Goal: Information Seeking & Learning: Learn about a topic

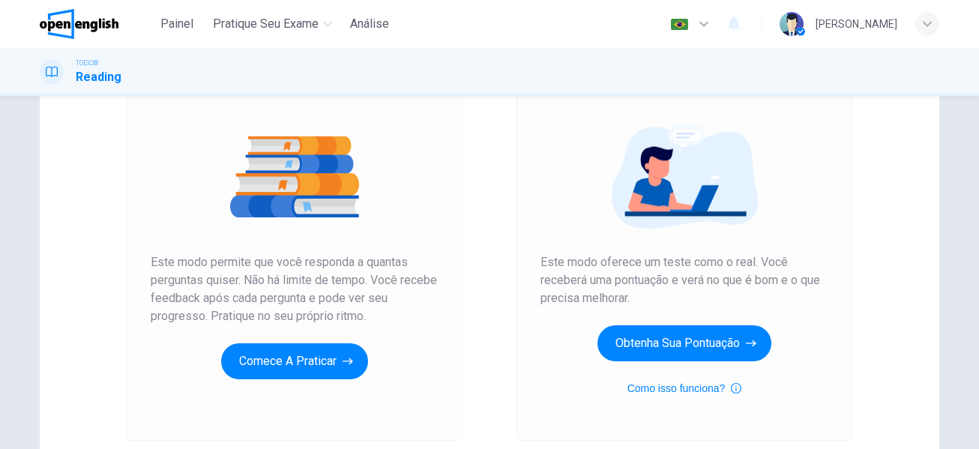
scroll to position [150, 0]
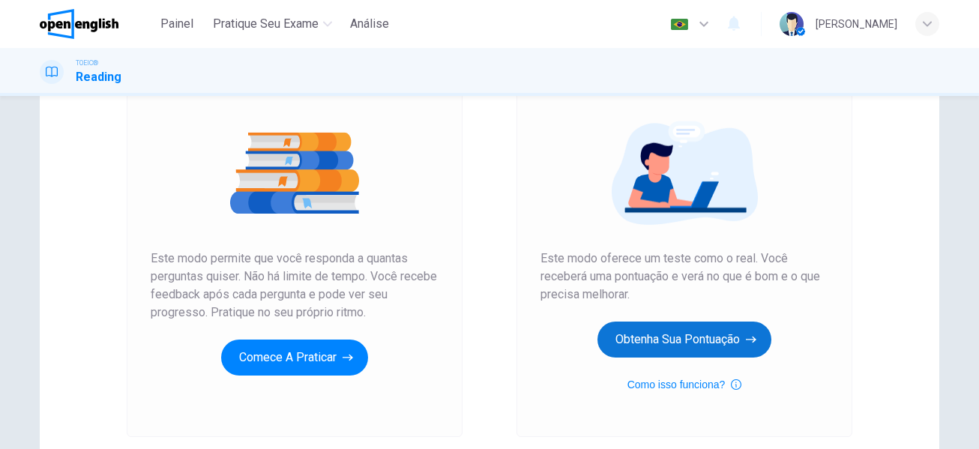
click at [713, 340] on button "Obtenha sua pontuação" at bounding box center [685, 340] width 174 height 36
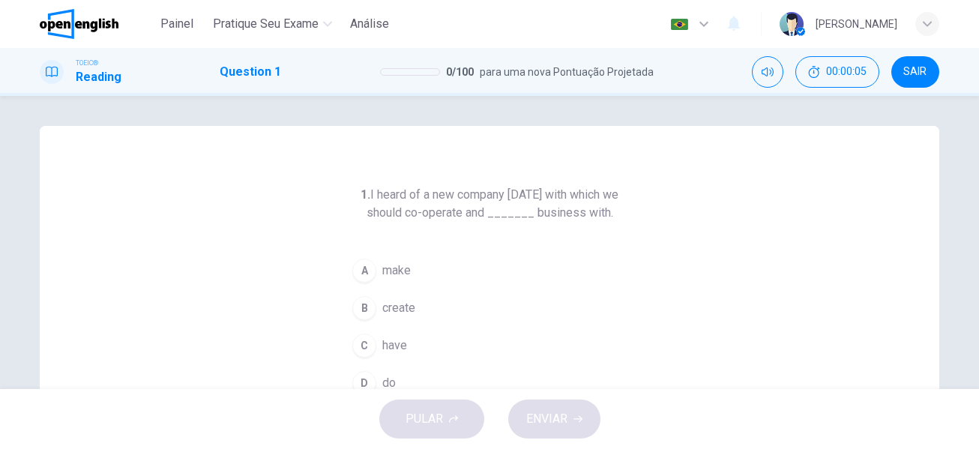
scroll to position [75, 0]
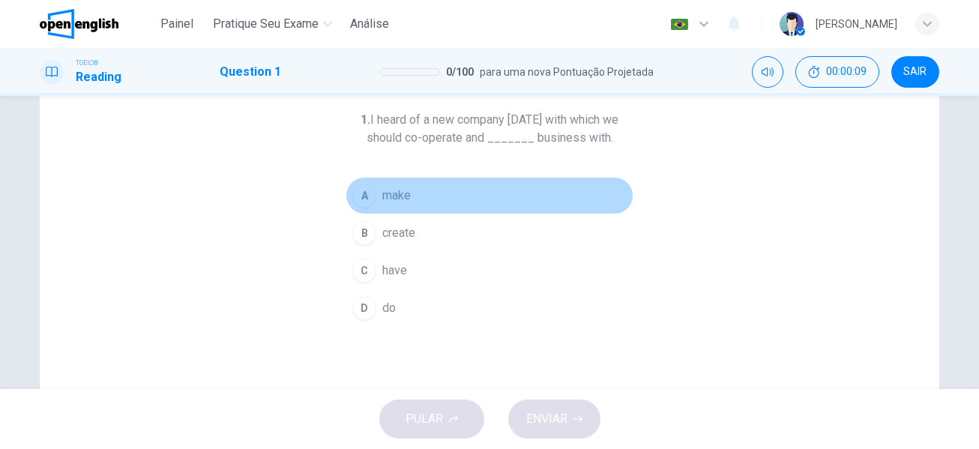
click at [365, 200] on div "A" at bounding box center [364, 196] width 24 height 24
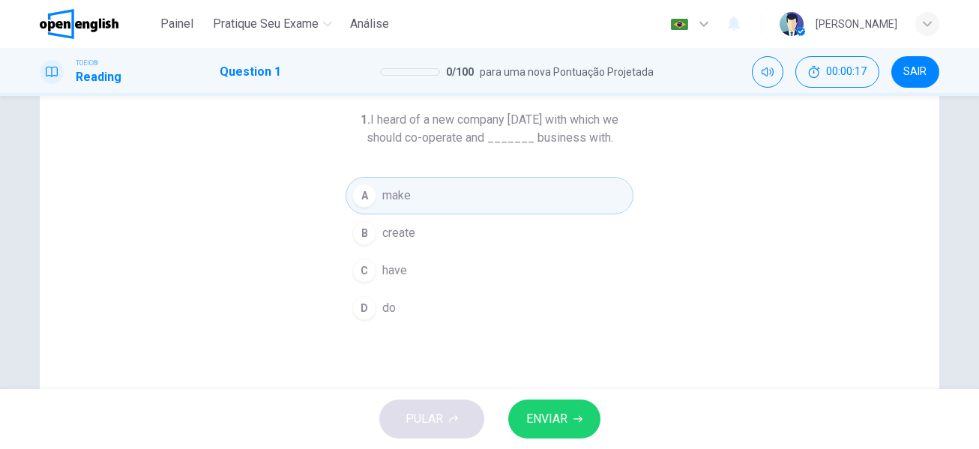
click at [571, 415] on button "ENVIAR" at bounding box center [554, 419] width 92 height 39
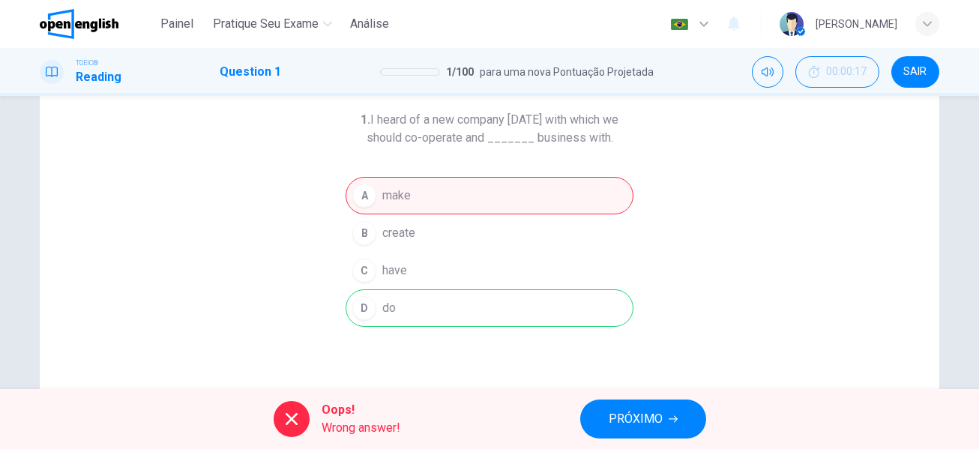
click at [387, 311] on div "A make B create C have D do" at bounding box center [490, 252] width 288 height 150
click at [634, 436] on button "PRÓXIMO" at bounding box center [643, 419] width 126 height 39
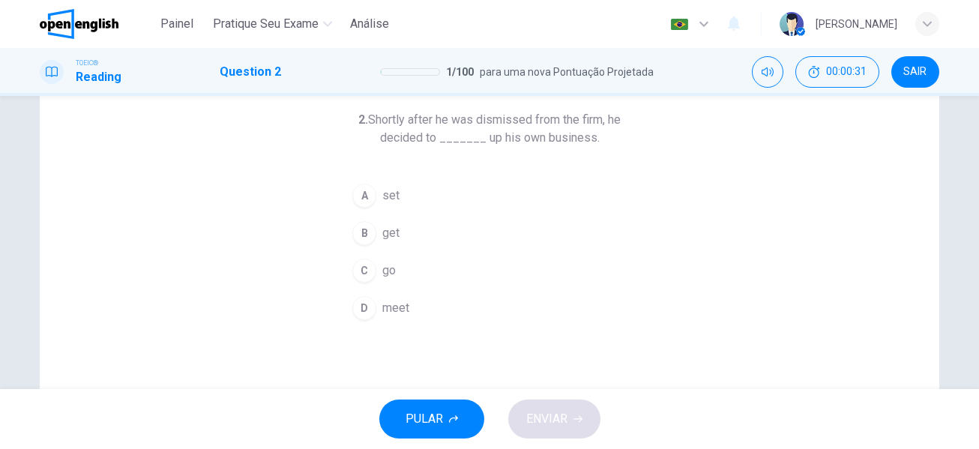
drag, startPoint x: 362, startPoint y: 193, endPoint x: 360, endPoint y: 200, distance: 7.8
click at [362, 193] on div "A" at bounding box center [364, 196] width 24 height 24
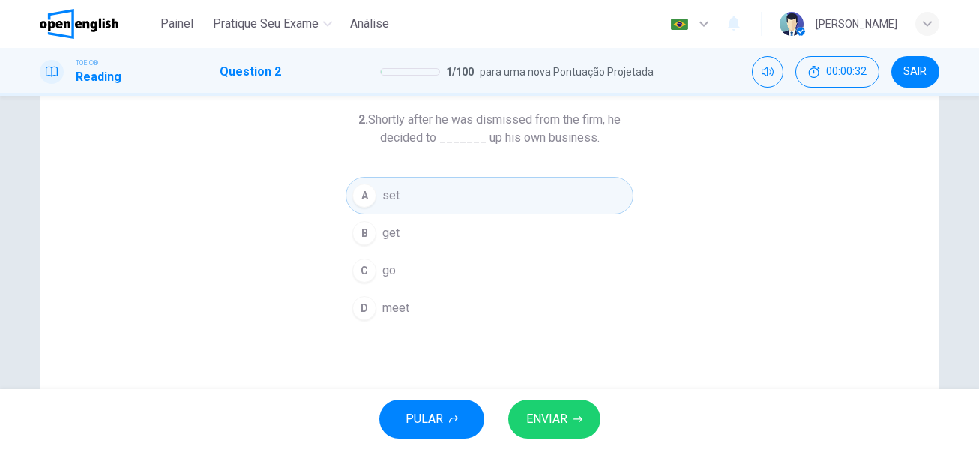
click at [553, 410] on span "ENVIAR" at bounding box center [546, 419] width 41 height 21
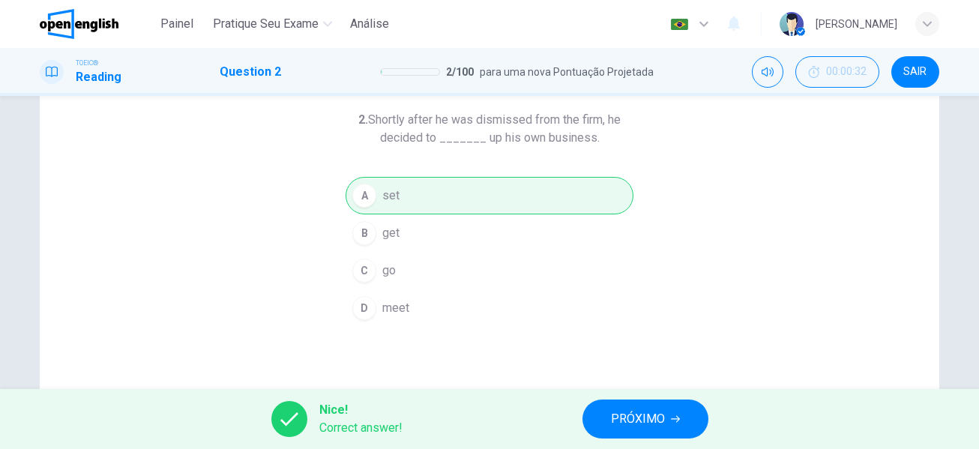
click at [641, 415] on span "PRÓXIMO" at bounding box center [638, 419] width 54 height 21
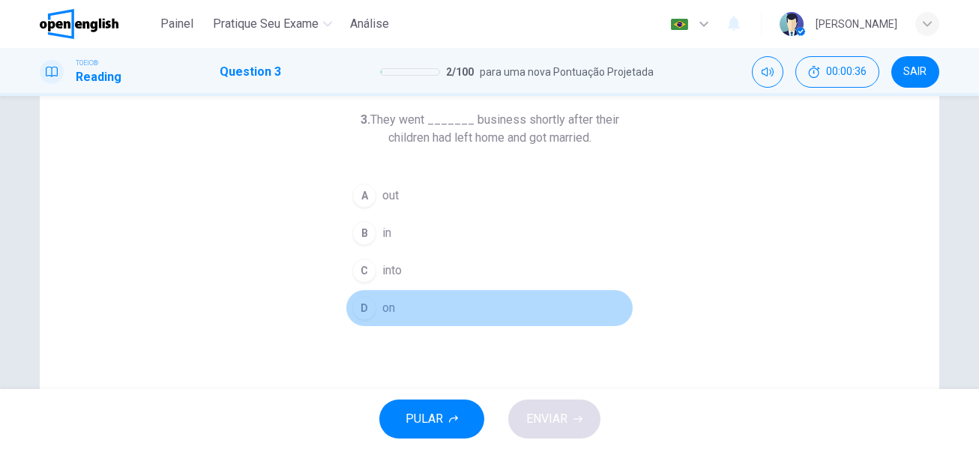
click at [364, 309] on div "D" at bounding box center [364, 308] width 24 height 24
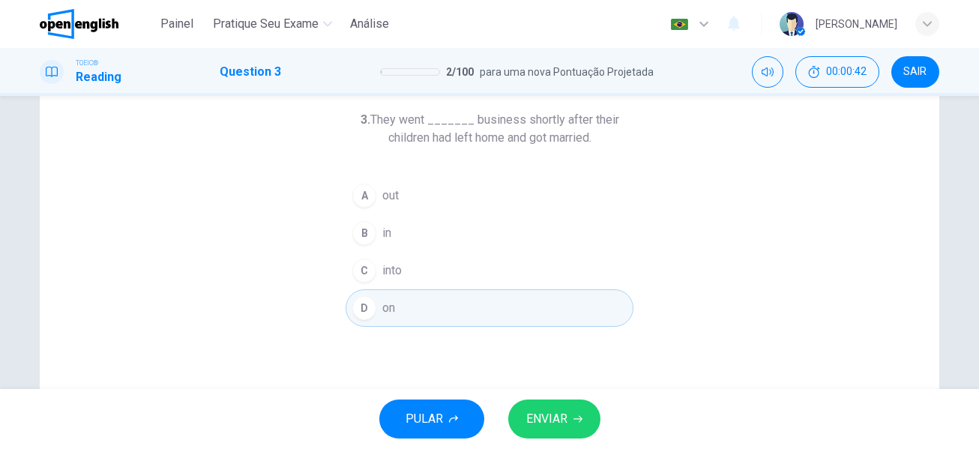
click at [424, 283] on button "C into" at bounding box center [490, 270] width 288 height 37
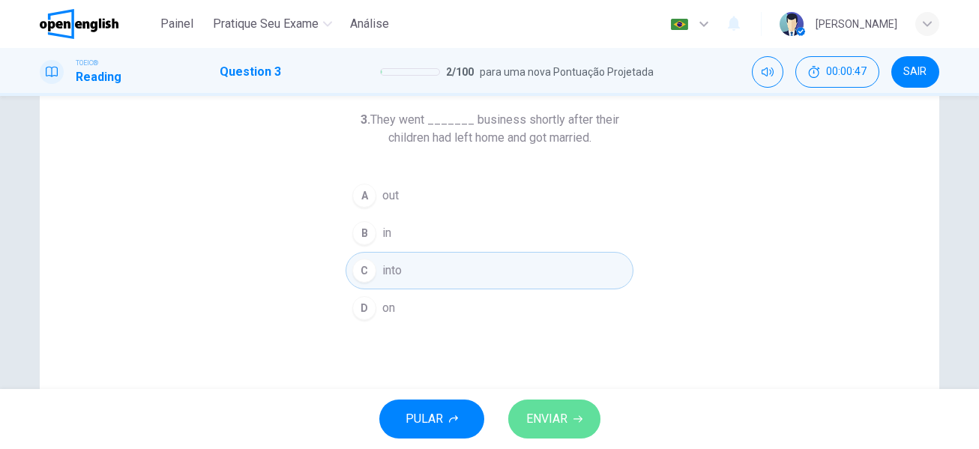
click at [574, 421] on icon "button" at bounding box center [578, 419] width 9 height 9
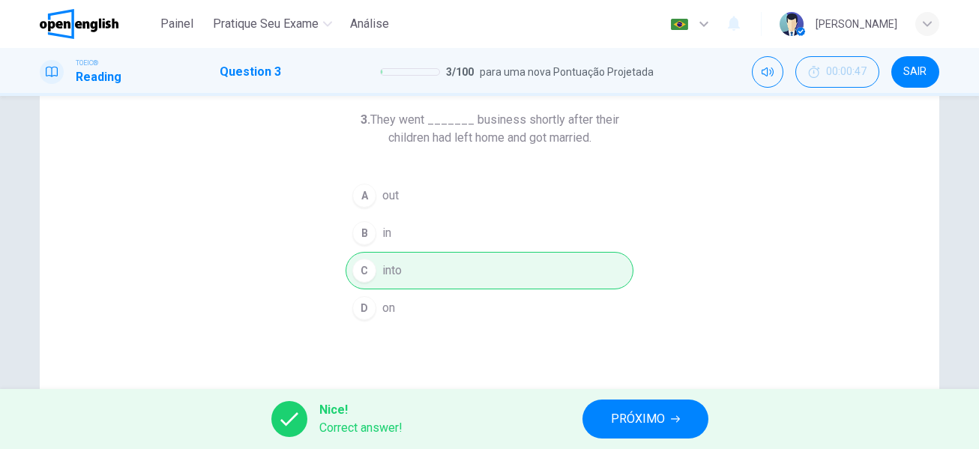
click at [613, 421] on span "PRÓXIMO" at bounding box center [638, 419] width 54 height 21
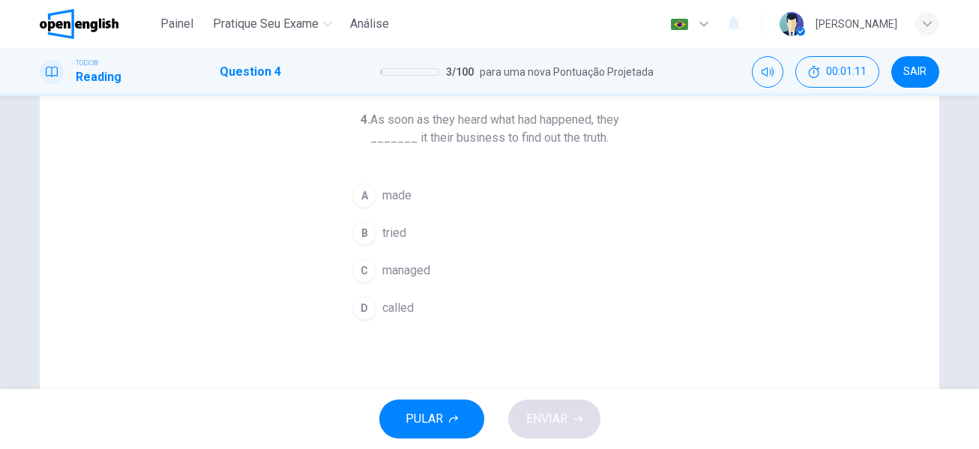
click at [421, 275] on span "managed" at bounding box center [406, 271] width 48 height 18
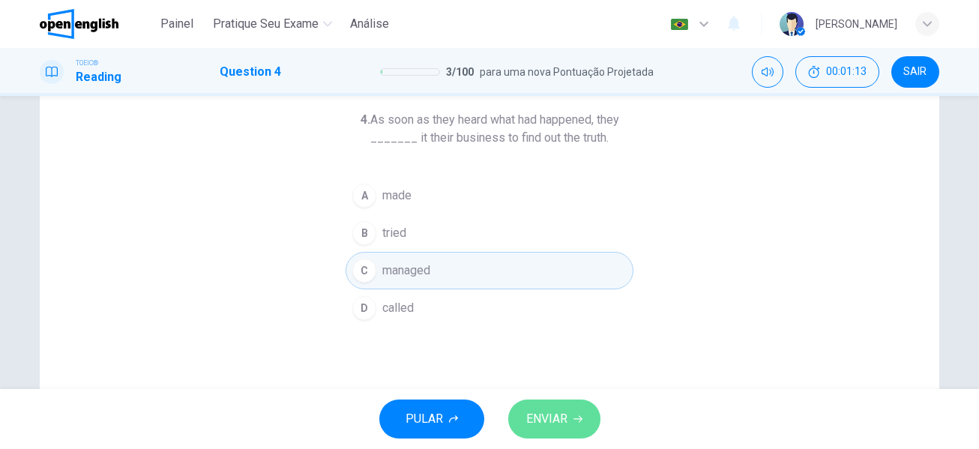
click at [574, 417] on icon "button" at bounding box center [578, 419] width 9 height 9
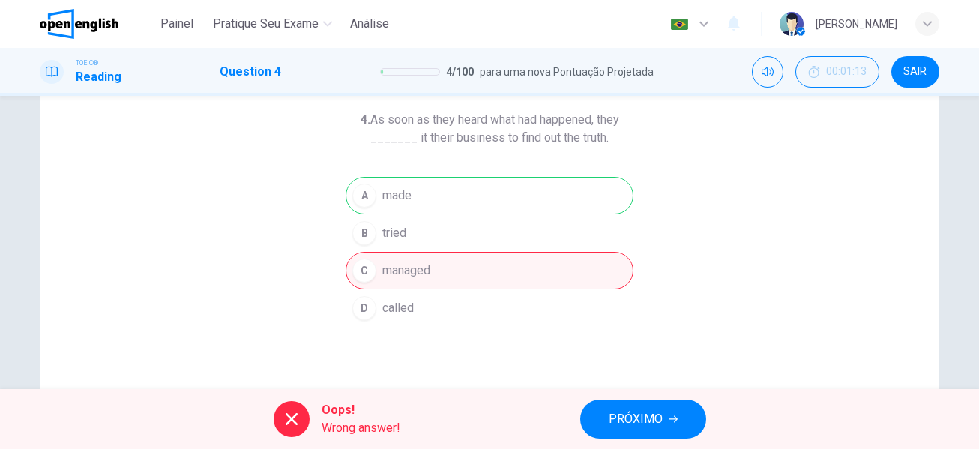
click at [402, 179] on div "A made B tried C managed D called" at bounding box center [490, 252] width 288 height 150
click at [636, 410] on span "PRÓXIMO" at bounding box center [636, 419] width 54 height 21
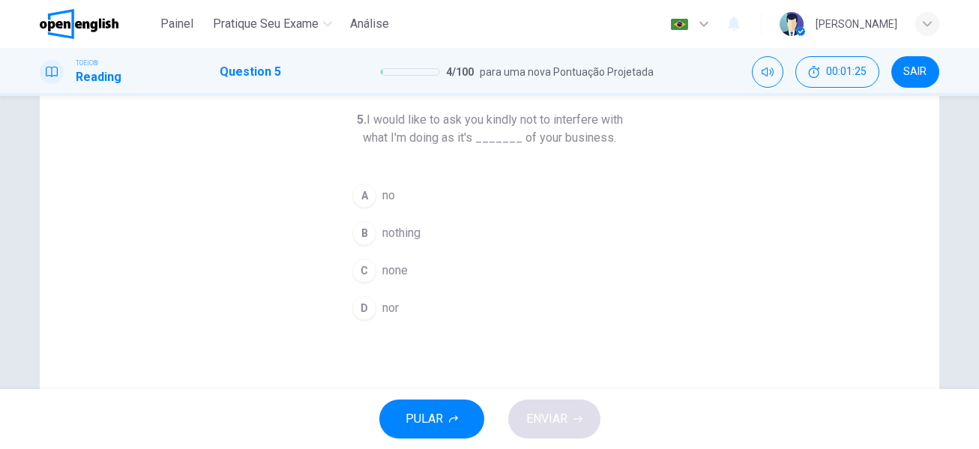
click at [394, 271] on span "none" at bounding box center [394, 271] width 25 height 18
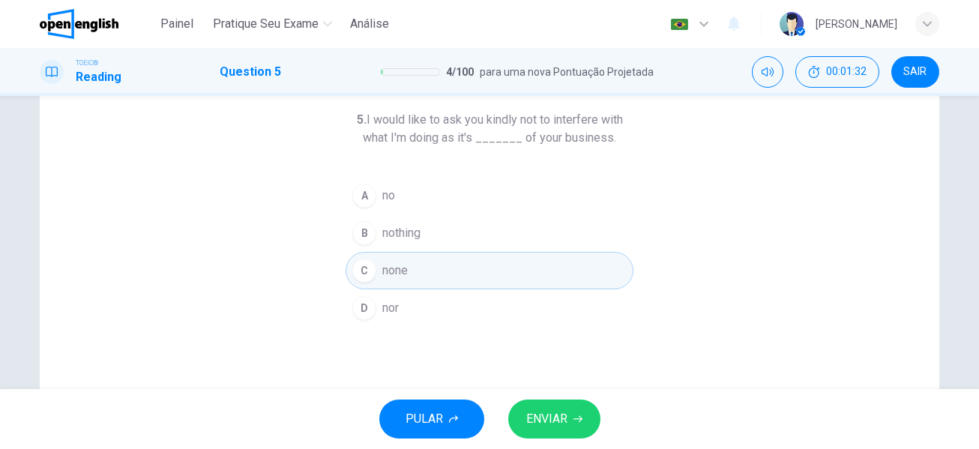
click at [562, 430] on button "ENVIAR" at bounding box center [554, 419] width 92 height 39
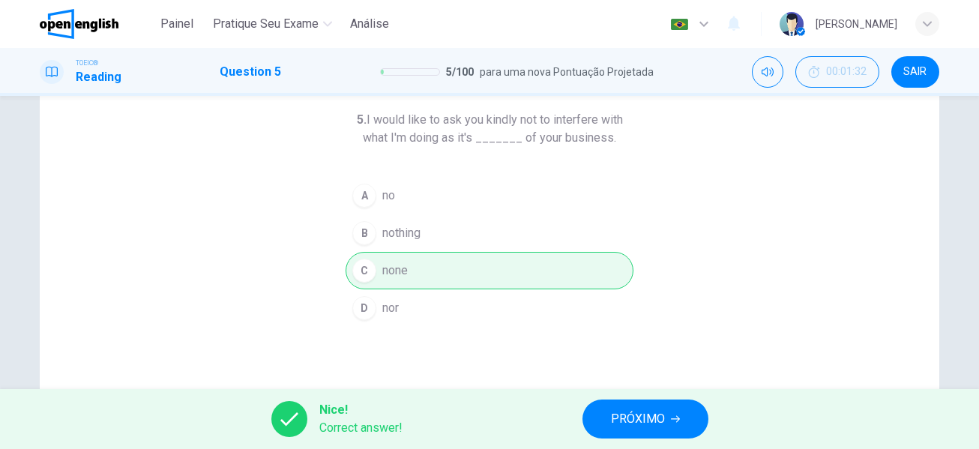
click at [612, 428] on span "PRÓXIMO" at bounding box center [638, 419] width 54 height 21
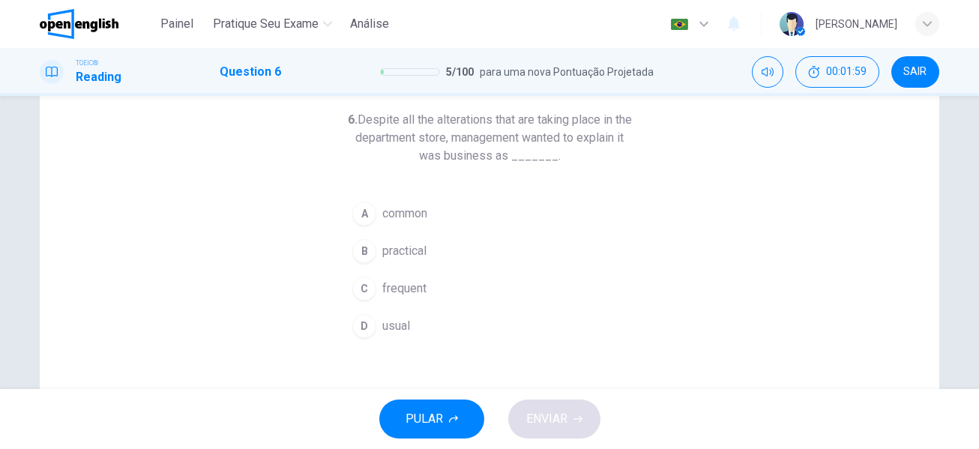
click at [400, 331] on span "usual" at bounding box center [396, 326] width 28 height 18
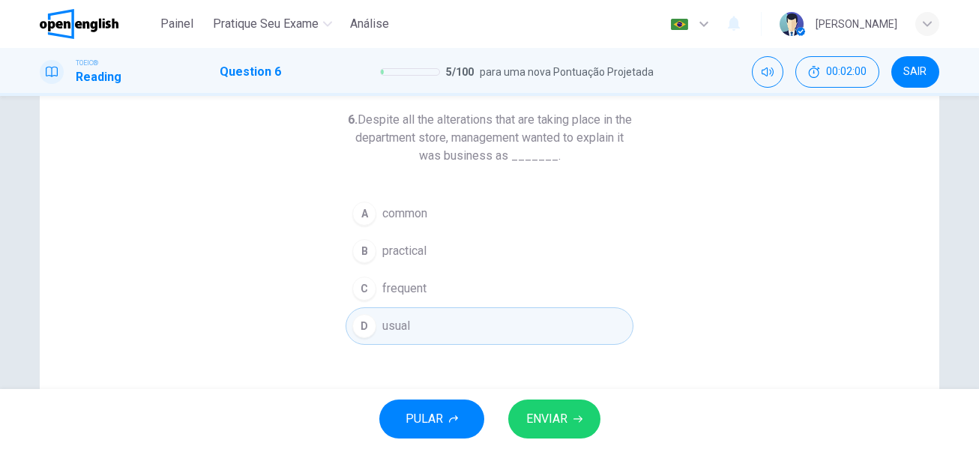
click at [544, 406] on button "ENVIAR" at bounding box center [554, 419] width 92 height 39
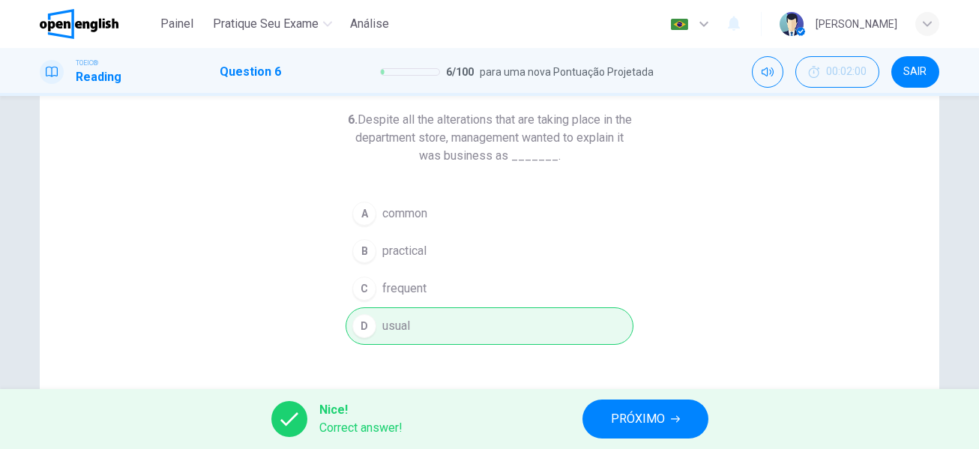
click at [635, 419] on span "PRÓXIMO" at bounding box center [638, 419] width 54 height 21
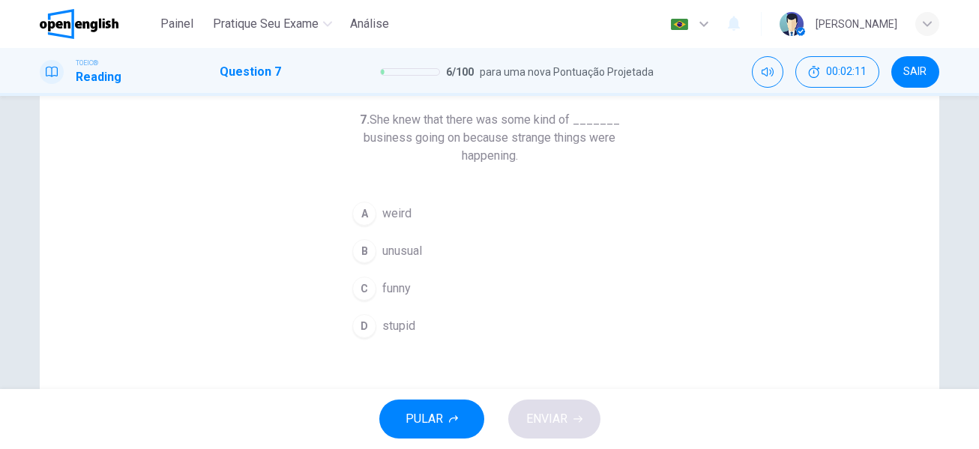
click at [402, 250] on span "unusual" at bounding box center [402, 251] width 40 height 18
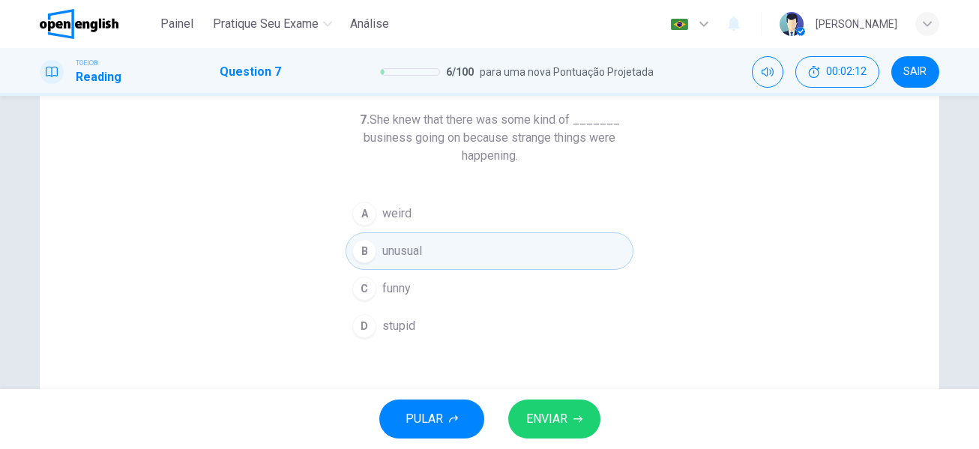
click at [576, 429] on button "ENVIAR" at bounding box center [554, 419] width 92 height 39
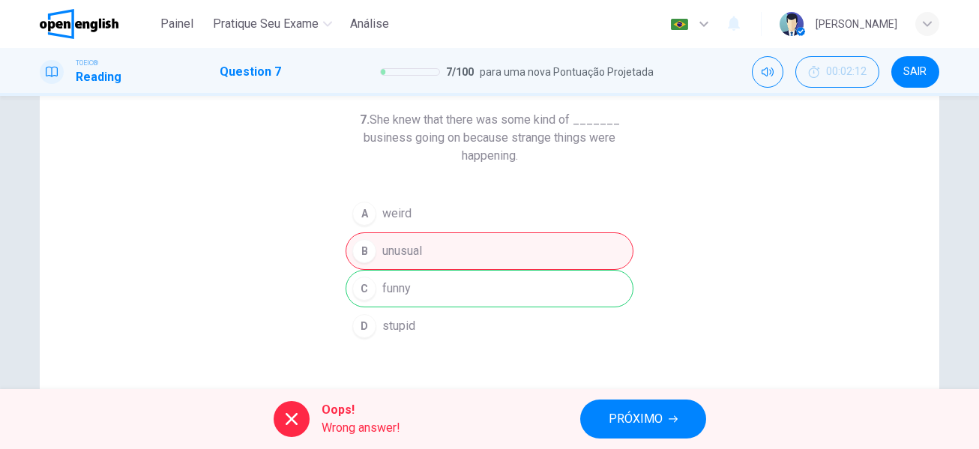
click at [456, 294] on div "A weird B unusual C funny D stupid" at bounding box center [490, 270] width 288 height 150
click at [638, 418] on span "PRÓXIMO" at bounding box center [636, 419] width 54 height 21
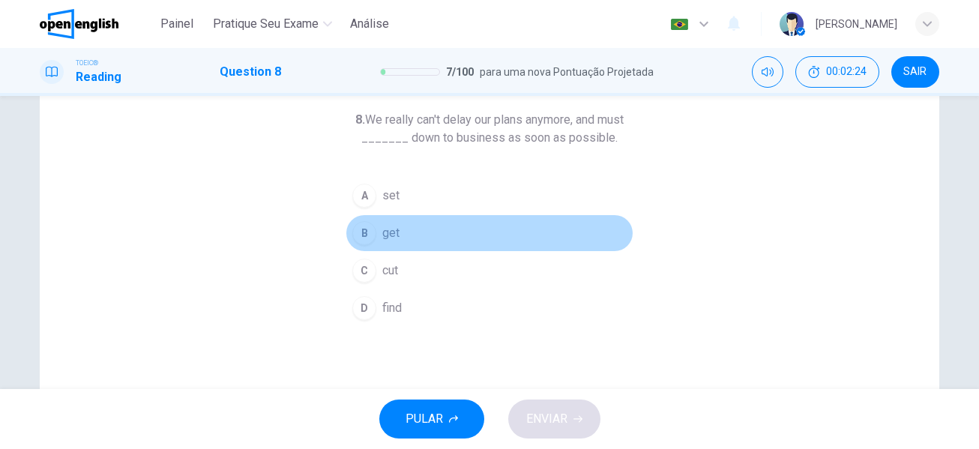
click at [361, 235] on div "B" at bounding box center [364, 233] width 24 height 24
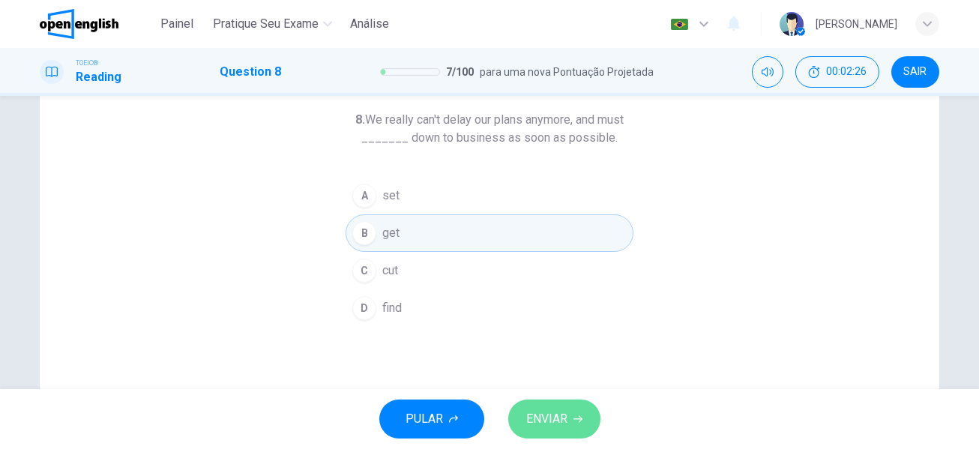
click at [554, 422] on span "ENVIAR" at bounding box center [546, 419] width 41 height 21
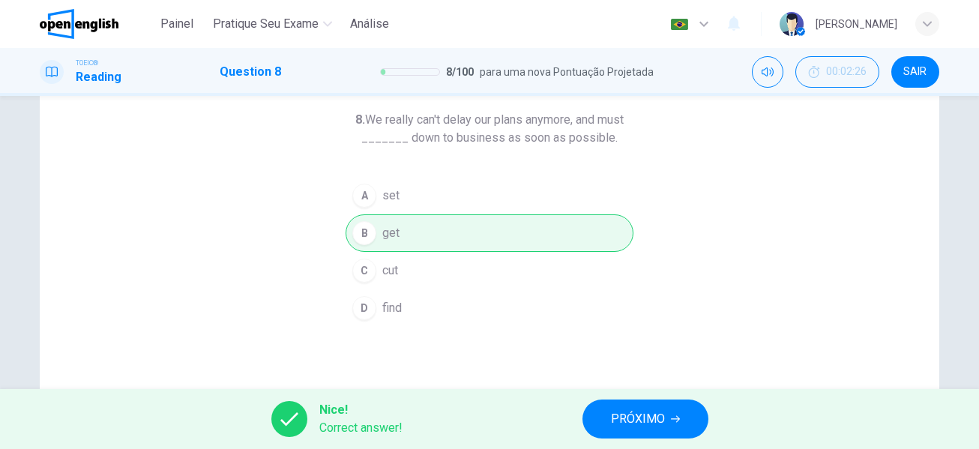
click at [610, 418] on button "PRÓXIMO" at bounding box center [646, 419] width 126 height 39
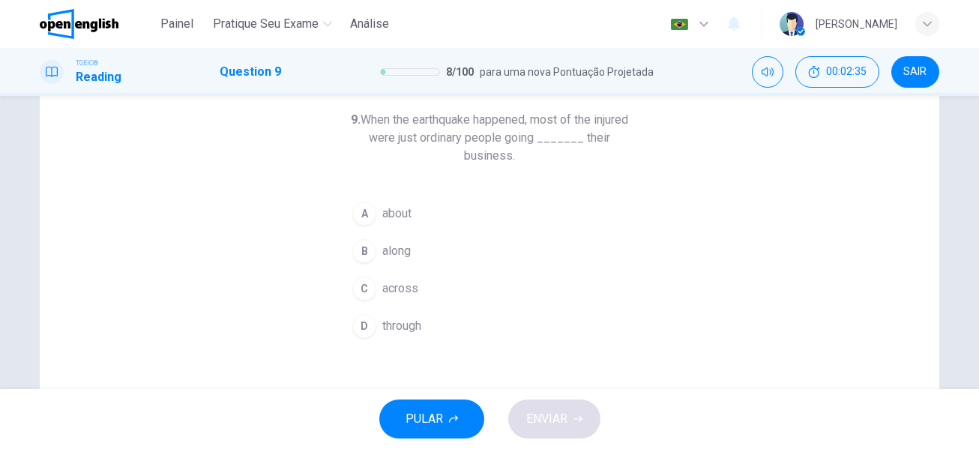
click at [384, 331] on span "through" at bounding box center [401, 326] width 39 height 18
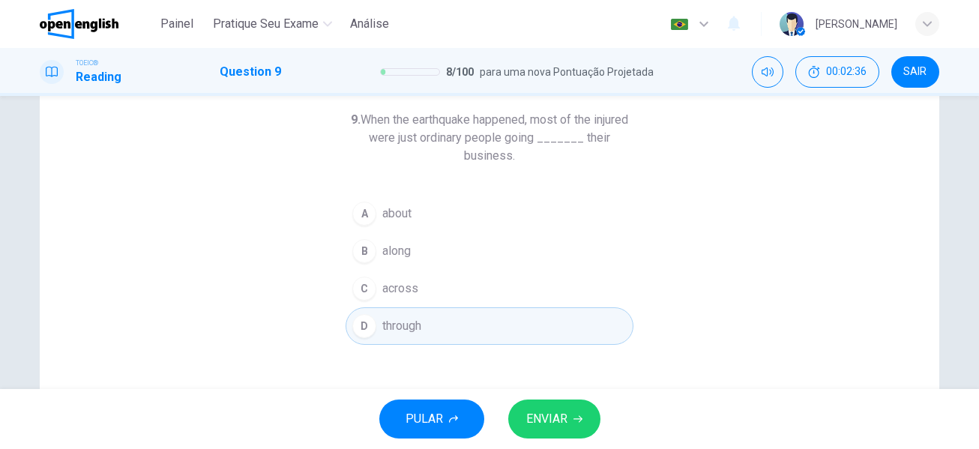
click at [547, 410] on span "ENVIAR" at bounding box center [546, 419] width 41 height 21
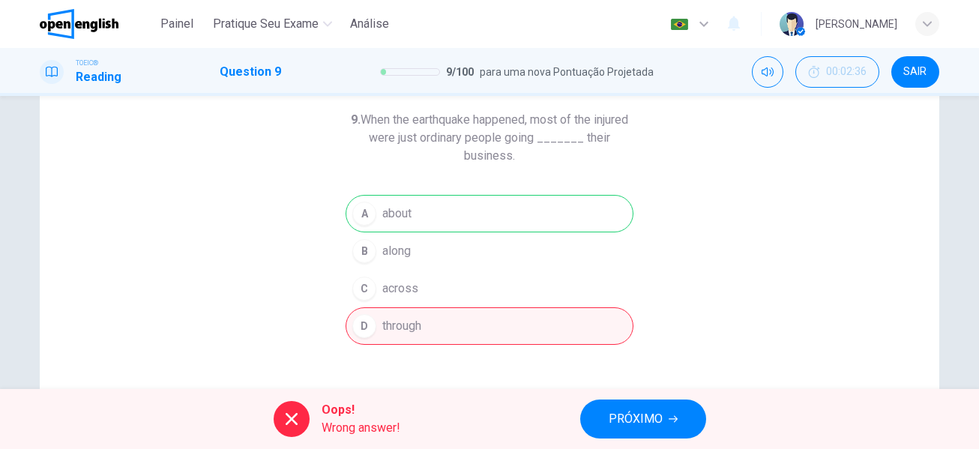
click at [670, 422] on icon "button" at bounding box center [673, 419] width 9 height 9
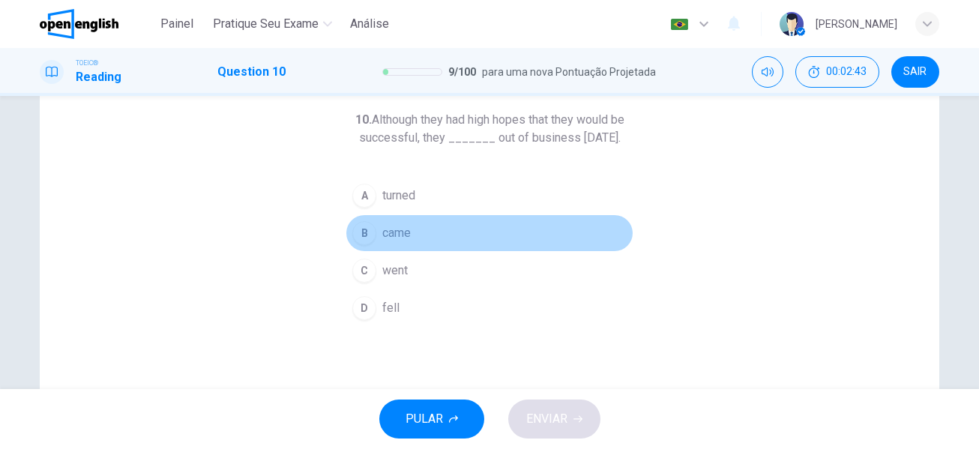
click at [395, 242] on span "came" at bounding box center [396, 233] width 28 height 18
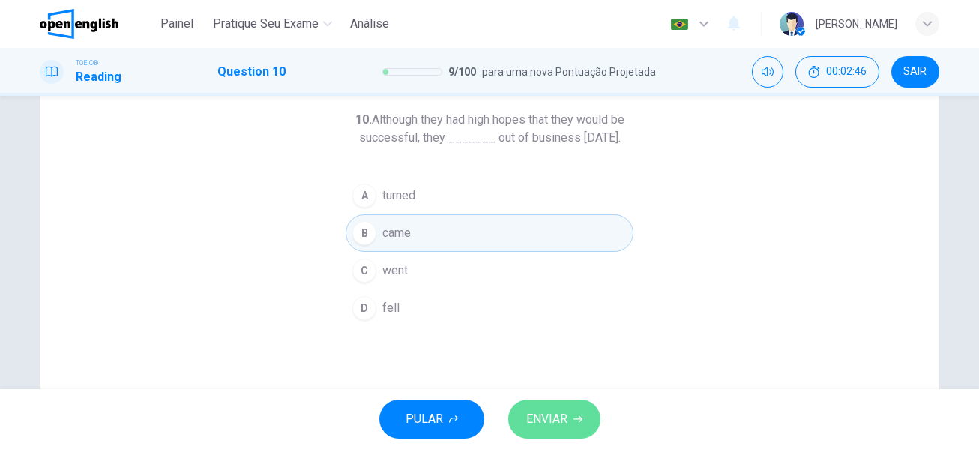
click at [561, 421] on span "ENVIAR" at bounding box center [546, 419] width 41 height 21
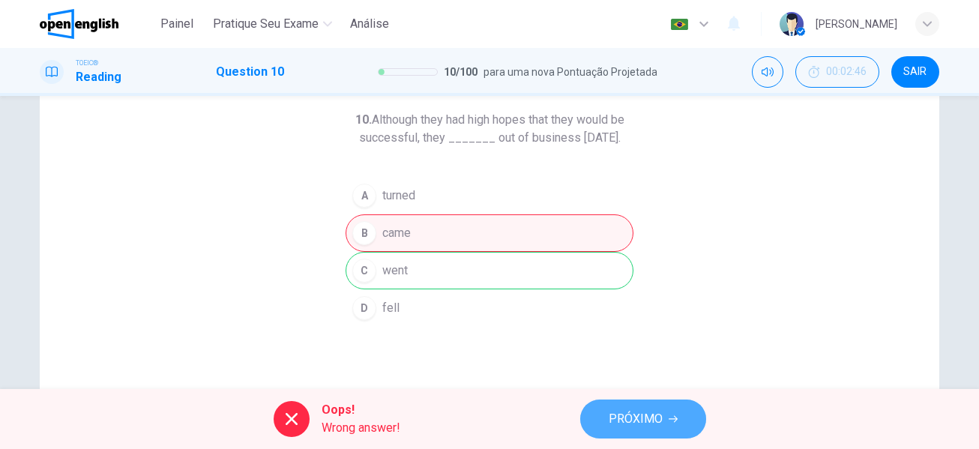
click at [617, 412] on span "PRÓXIMO" at bounding box center [636, 419] width 54 height 21
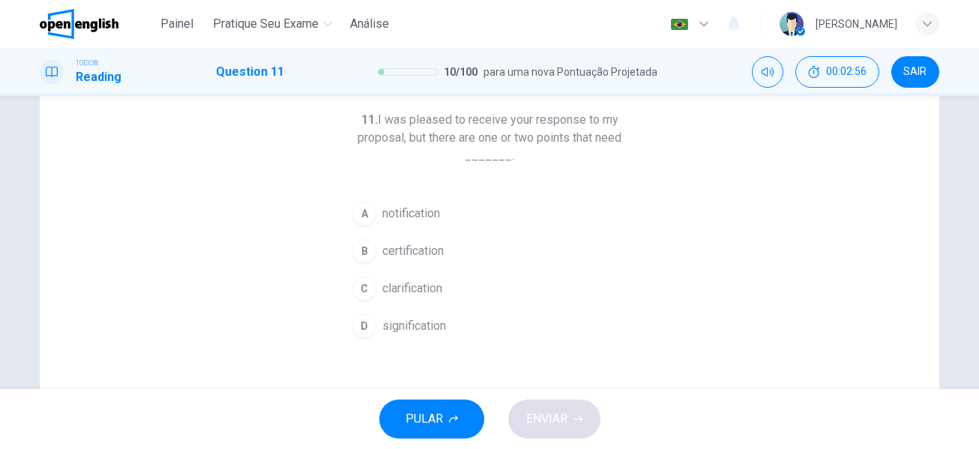
click at [929, 71] on button "SAIR" at bounding box center [915, 71] width 48 height 31
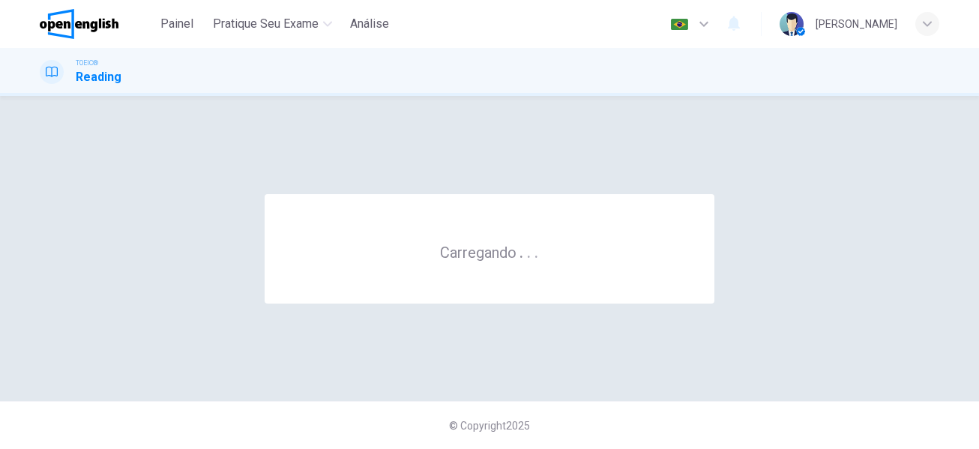
scroll to position [0, 0]
